Goal: Transaction & Acquisition: Obtain resource

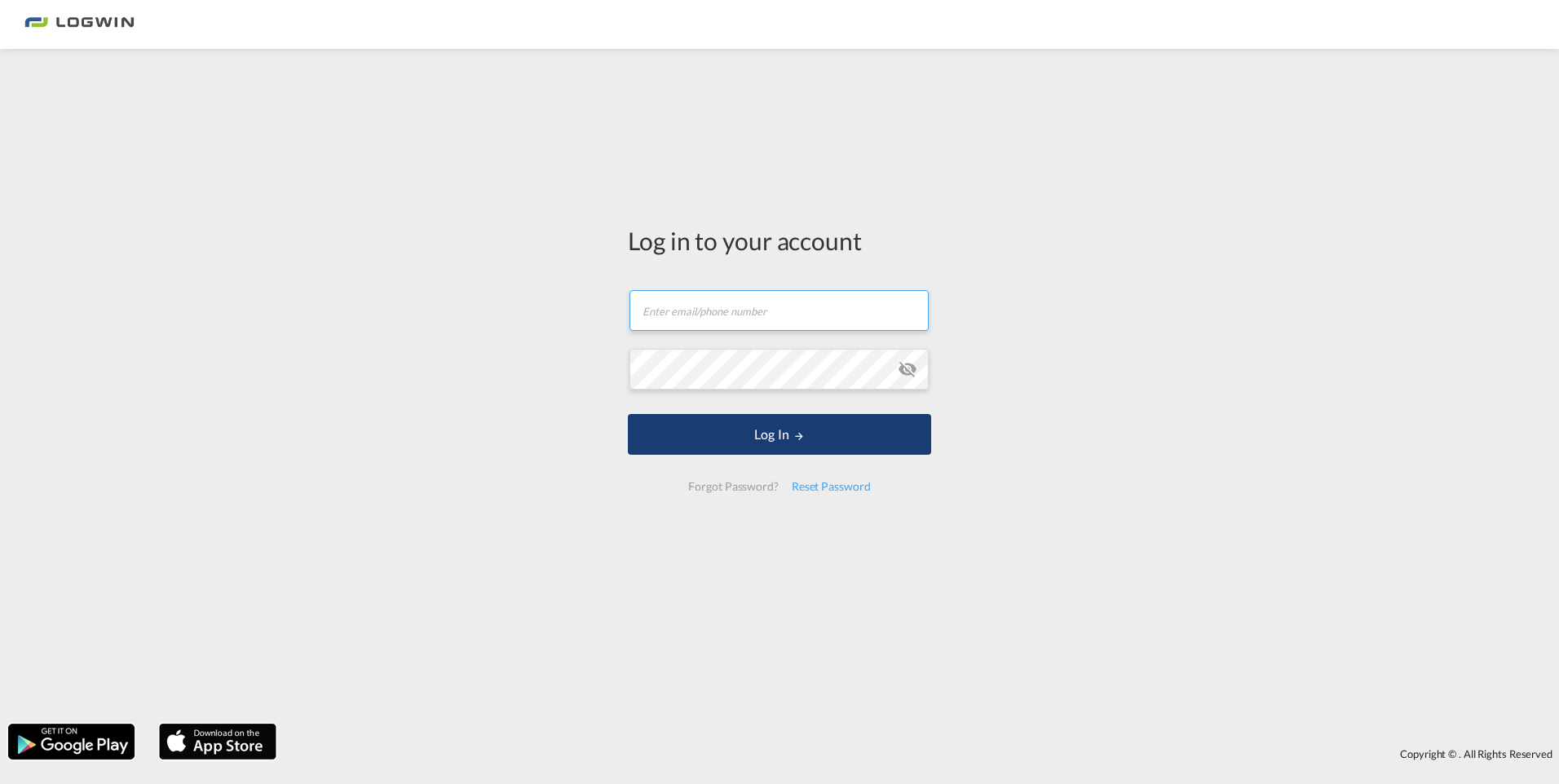
type input "[EMAIL_ADDRESS][DOMAIN_NAME]"
click at [833, 425] on button "Log In" at bounding box center [779, 435] width 303 height 41
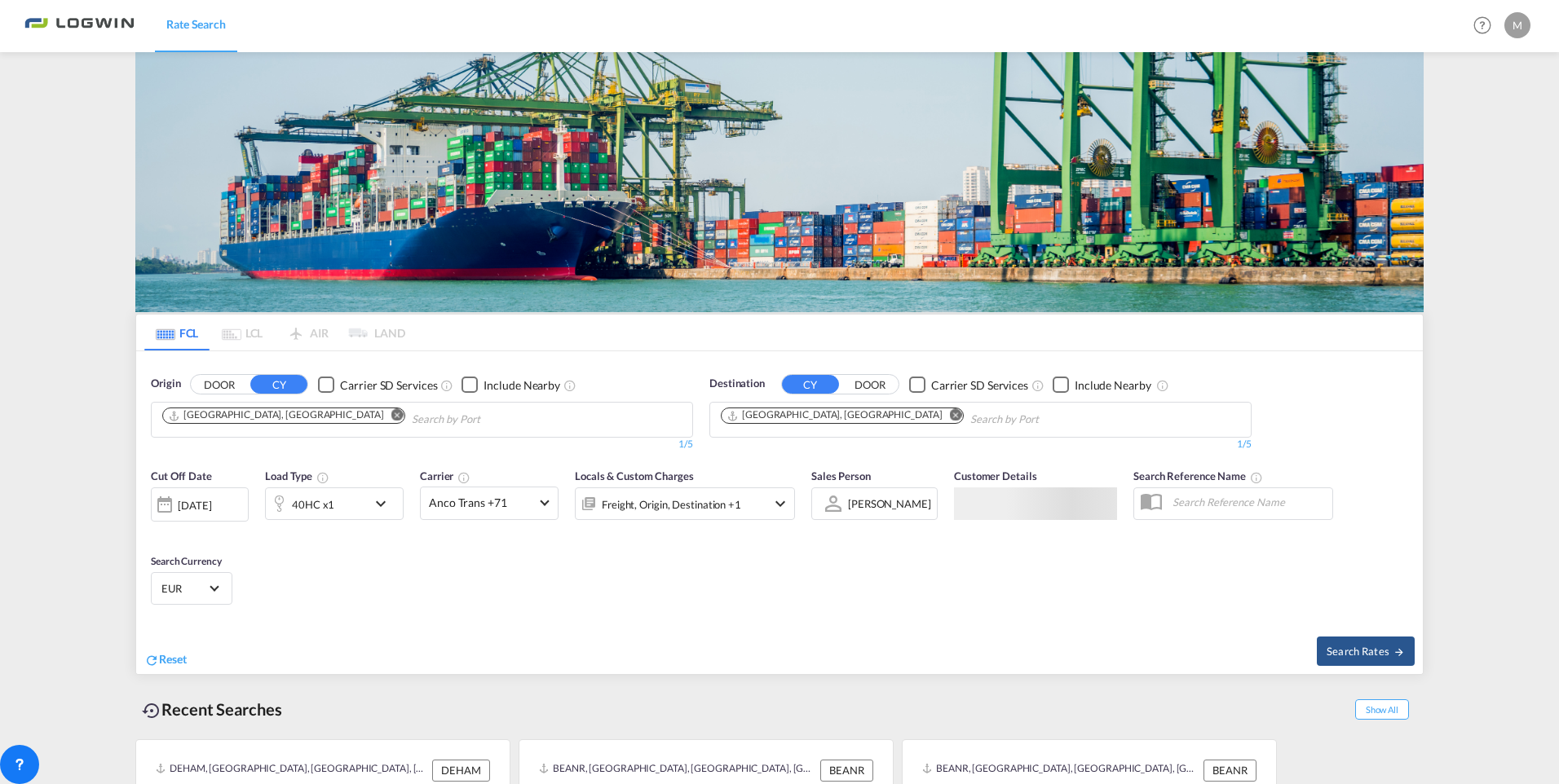
click at [380, 409] on button "Remove" at bounding box center [392, 417] width 24 height 17
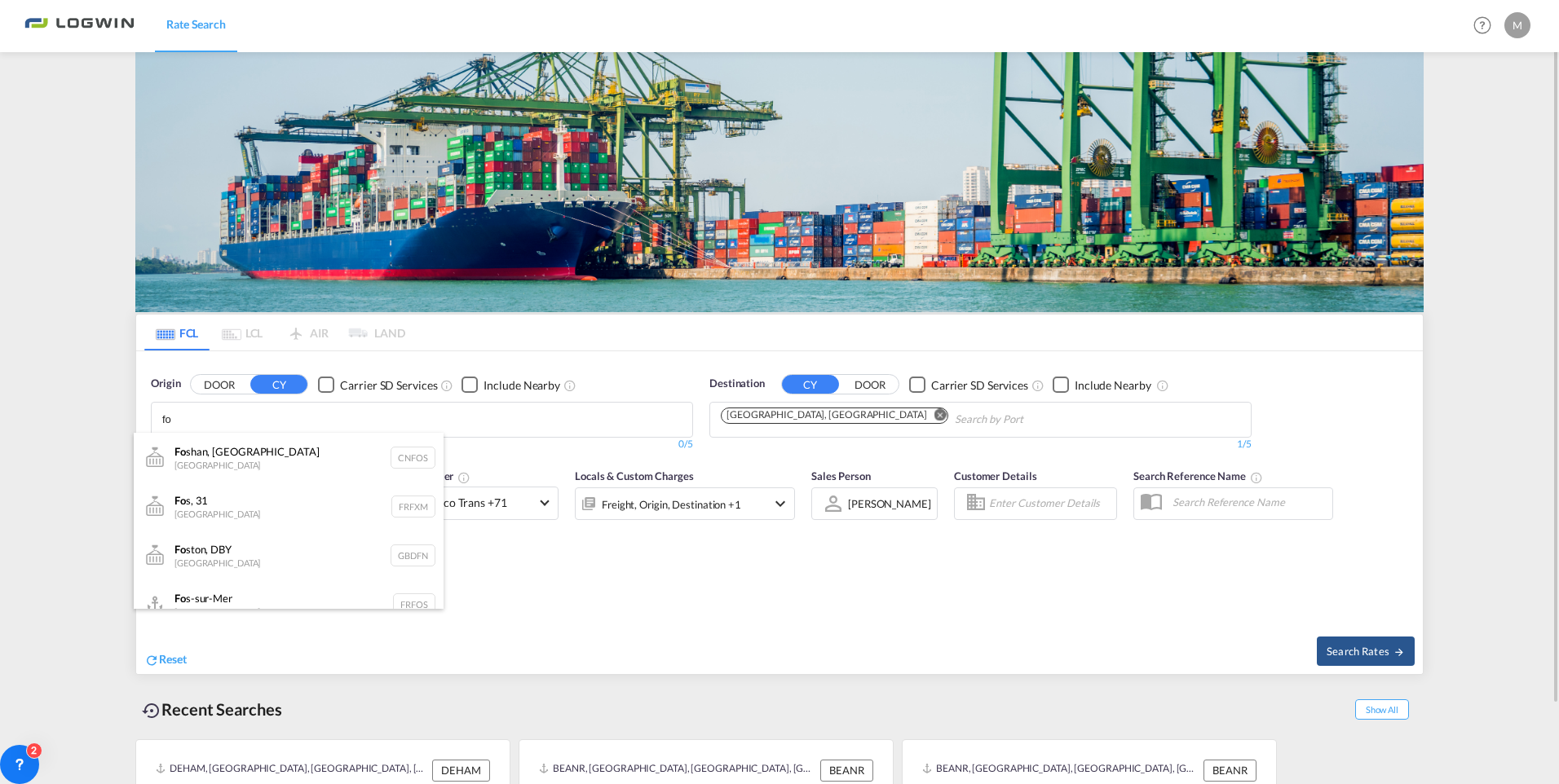
type input "f"
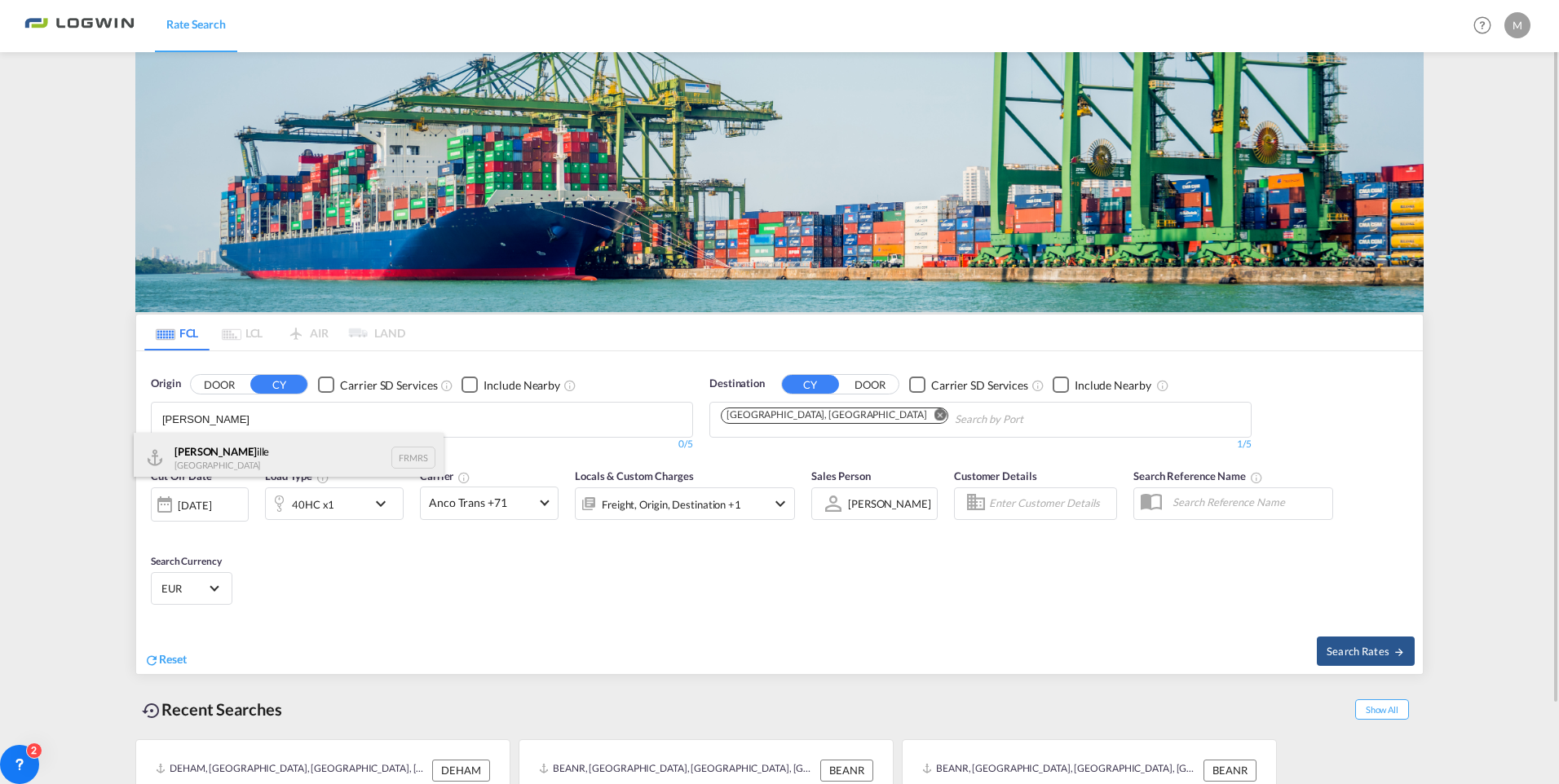
type input "[PERSON_NAME]"
click at [249, 456] on div "[PERSON_NAME] France FRMRS" at bounding box center [288, 457] width 310 height 49
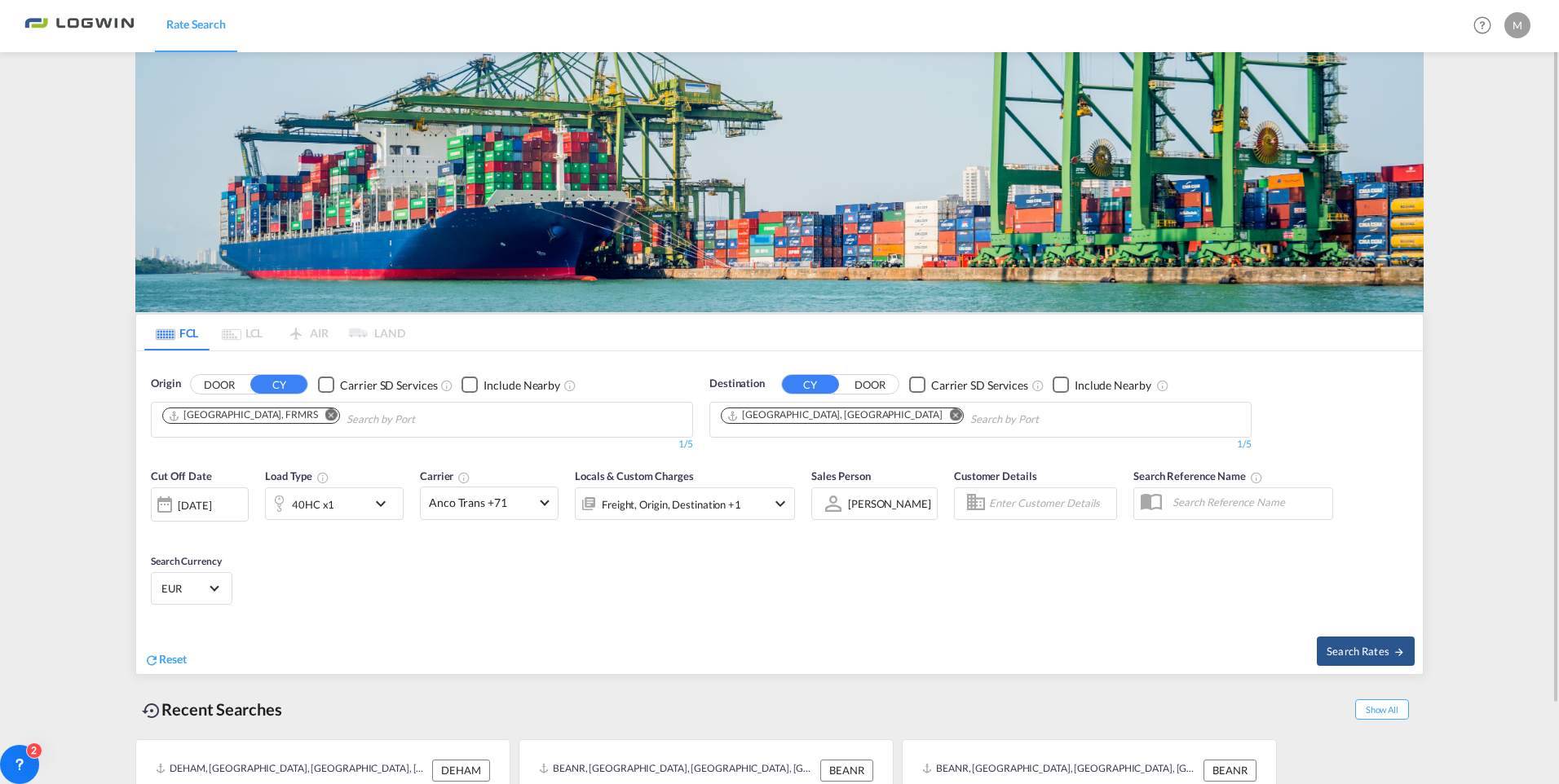
click at [384, 499] on md-icon "icon-chevron-down" at bounding box center [385, 503] width 28 height 19
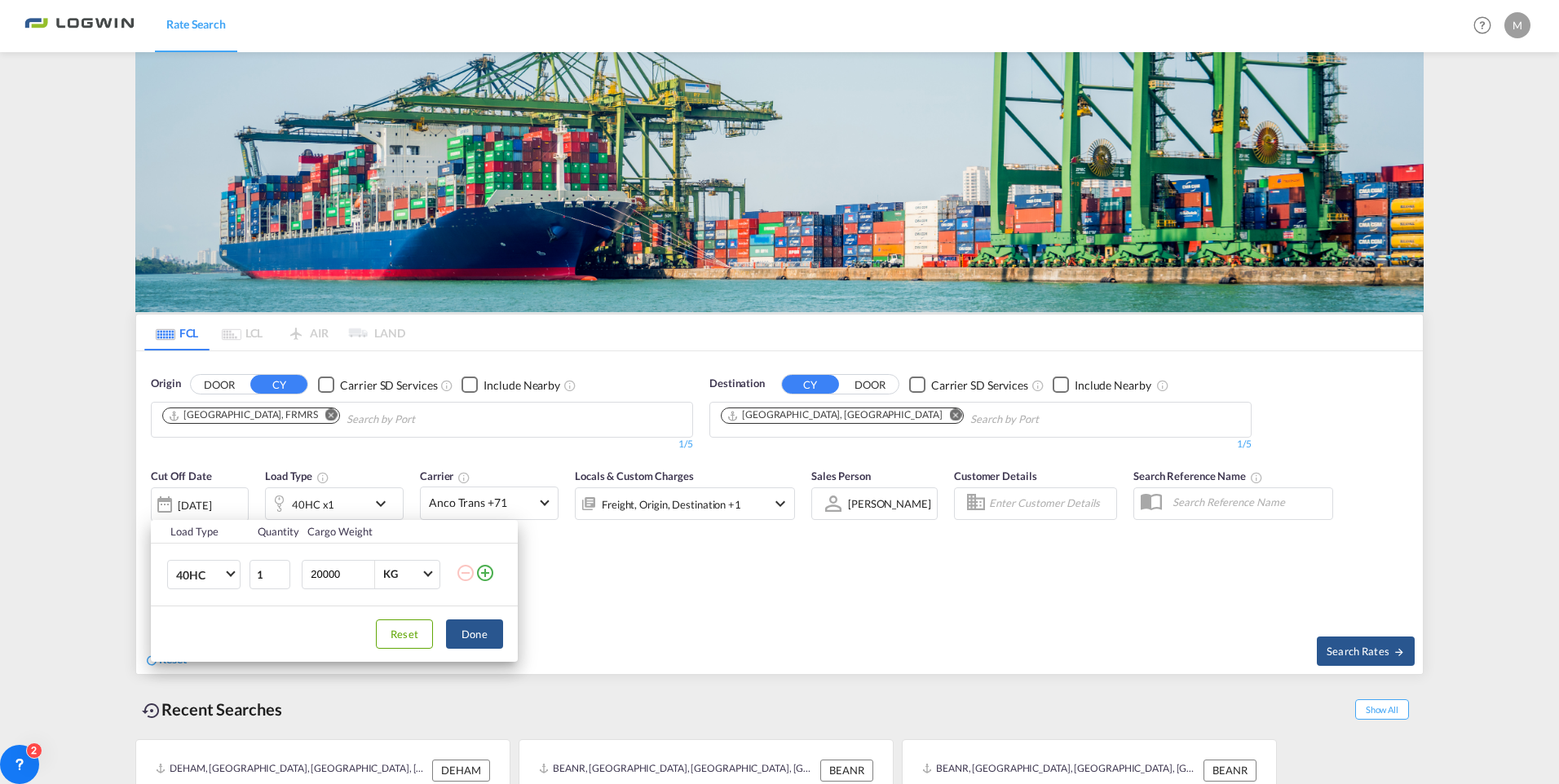
click at [485, 572] on md-icon "icon-plus-circle-outline" at bounding box center [485, 573] width 19 height 19
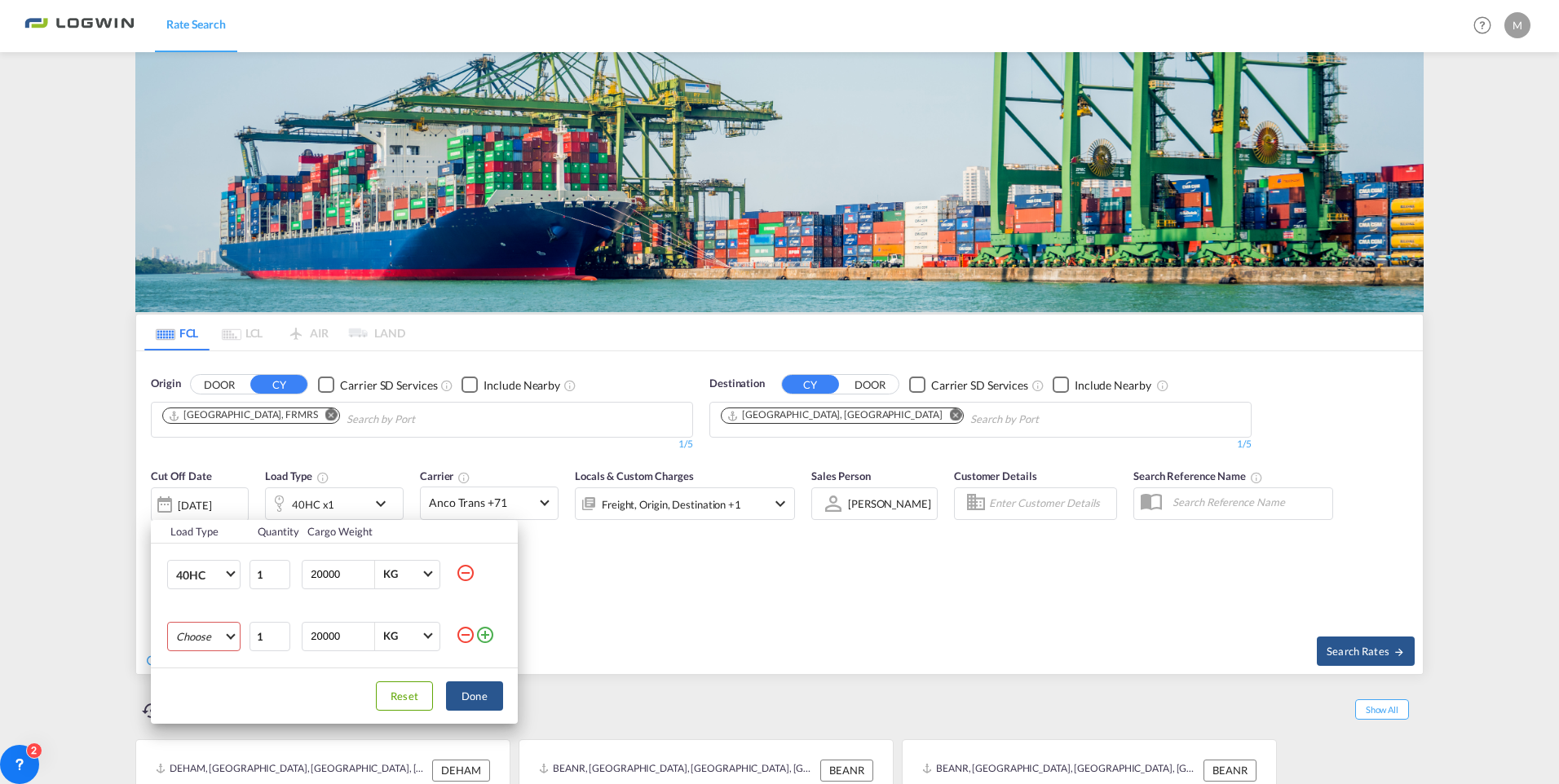
click at [228, 637] on md-select "Choose 20GP 40GP 40HC 45HC 20RE 40RE 40HR 20OT 40OT 20FR 40FR 40NR 20NR 45S 20T…" at bounding box center [204, 636] width 74 height 29
click at [205, 586] on md-option "20GP" at bounding box center [218, 588] width 111 height 39
click at [482, 691] on button "Done" at bounding box center [475, 696] width 57 height 29
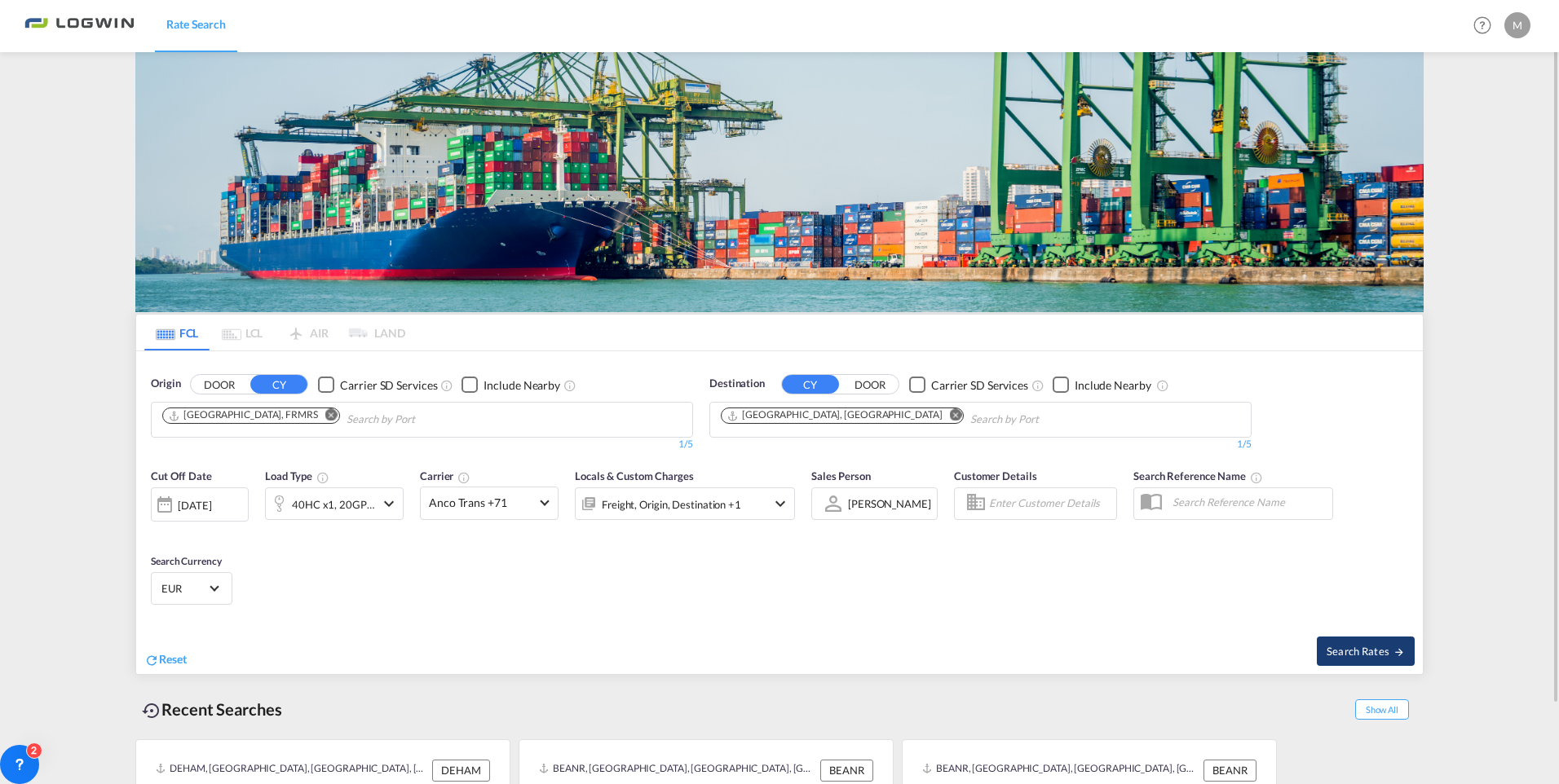
click at [1368, 652] on span "Search Rates" at bounding box center [1366, 652] width 79 height 13
type input "FRMRS to AEJEA / [DATE]"
